Goal: Task Accomplishment & Management: Use online tool/utility

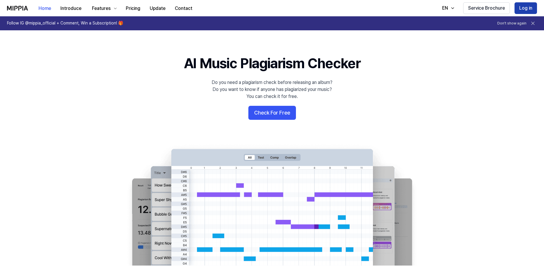
click at [526, 7] on button "Log in" at bounding box center [526, 8] width 22 height 12
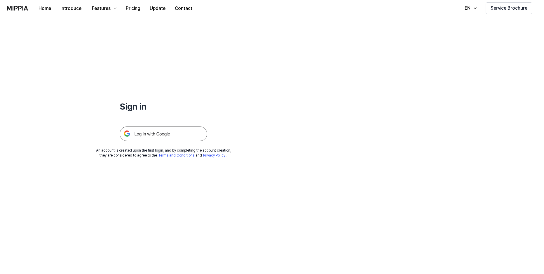
click at [169, 135] on img at bounding box center [164, 134] width 88 height 15
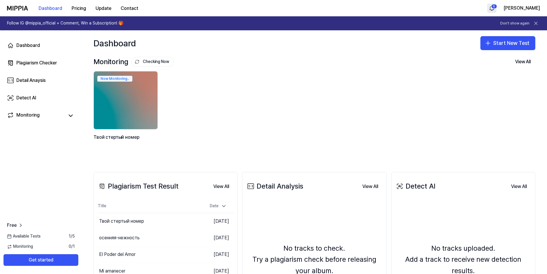
click at [523, 8] on html "Dashboard Pricing Update Contact 5 kris Follow IG @mippia_official + Comment, W…" at bounding box center [273, 137] width 547 height 274
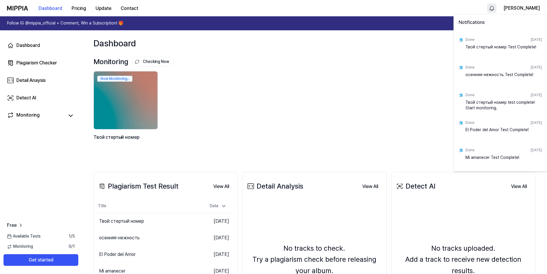
click at [406, 111] on html "Dashboard Pricing Update Contact kris Follow IG @mippia_official + Comment, Win…" at bounding box center [273, 137] width 547 height 274
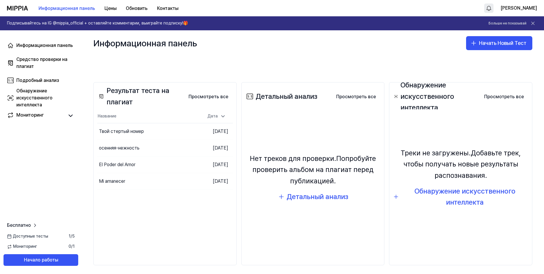
scroll to position [93, 0]
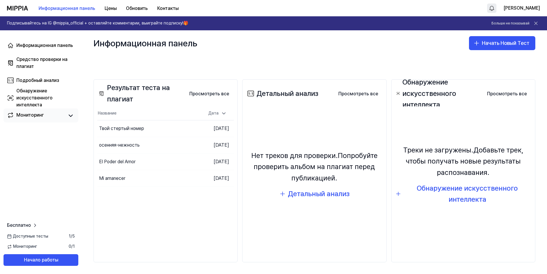
click at [35, 118] on div "Мониторинг" at bounding box center [29, 116] width 27 height 8
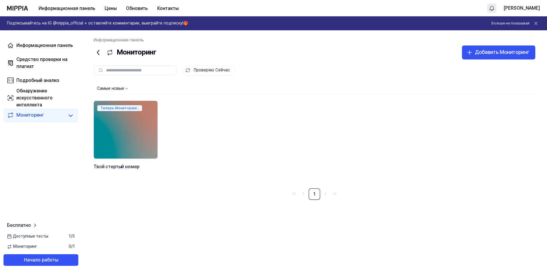
drag, startPoint x: 126, startPoint y: 133, endPoint x: 190, endPoint y: 144, distance: 65.7
click at [125, 133] on img at bounding box center [126, 130] width 64 height 58
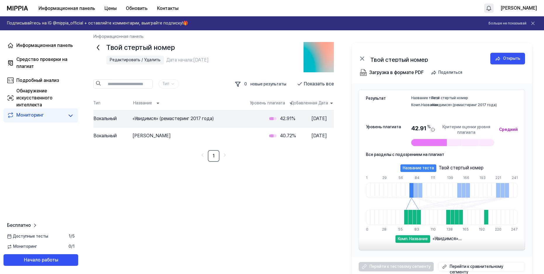
scroll to position [9, 0]
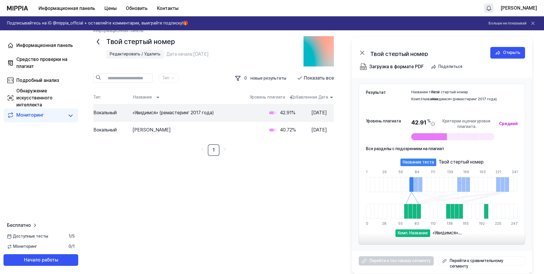
click at [413, 211] on div at bounding box center [415, 211] width 4 height 15
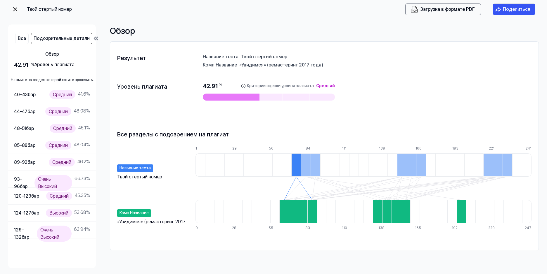
click at [293, 215] on div at bounding box center [292, 211] width 9 height 23
